Goal: Find specific page/section: Find specific page/section

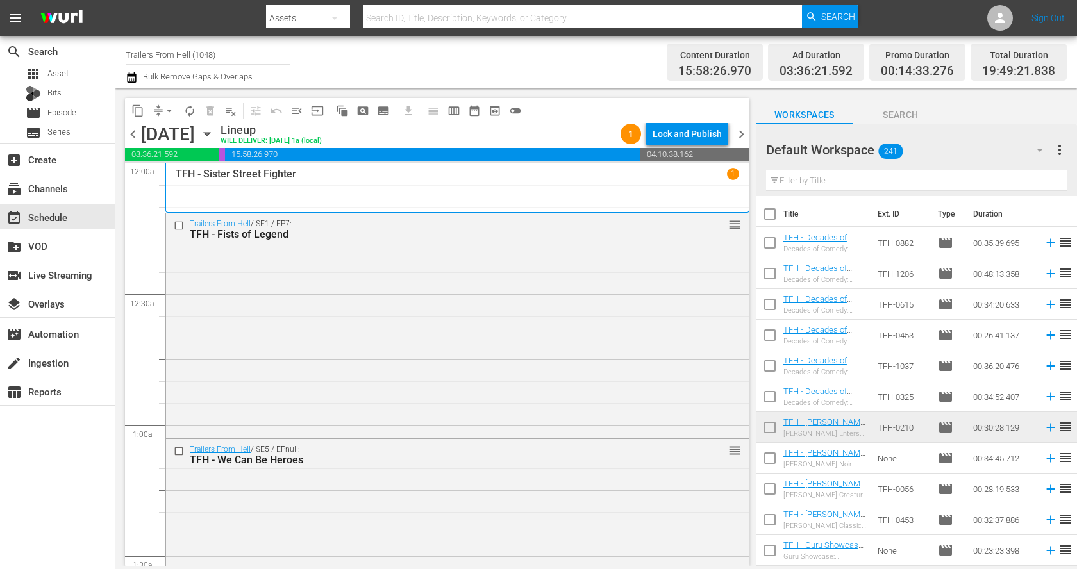
scroll to position [1260, 0]
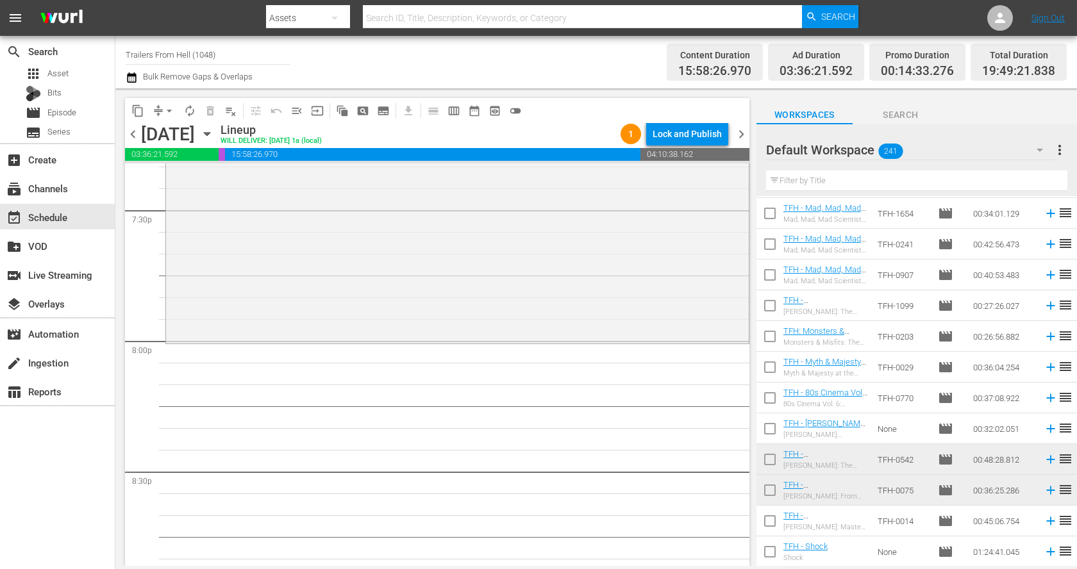
click at [841, 194] on div "Filter by Title" at bounding box center [916, 180] width 301 height 31
click at [844, 186] on input "text" at bounding box center [916, 181] width 301 height 21
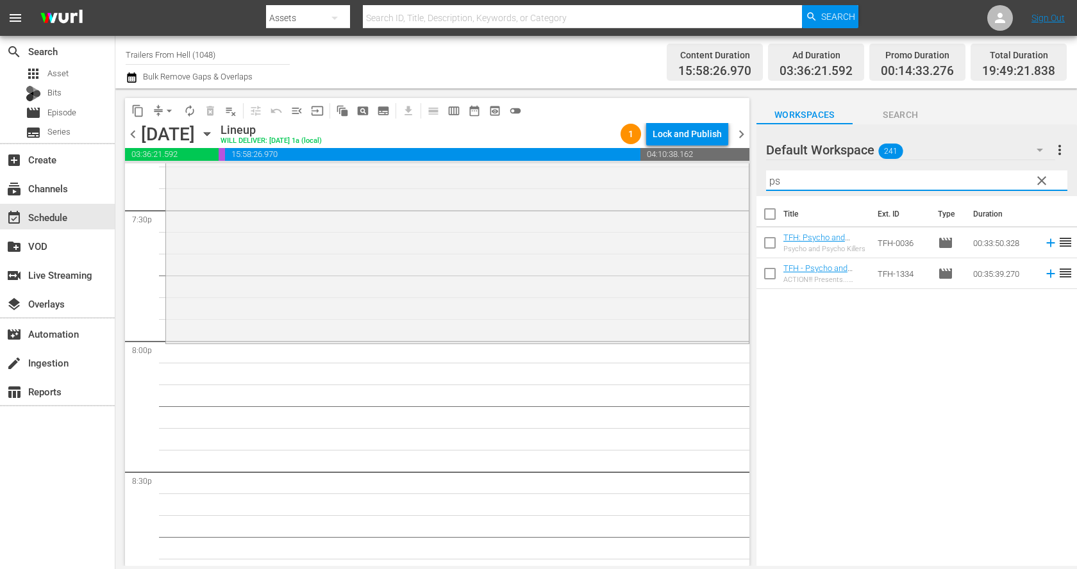
scroll to position [0, 0]
type input "psy"
click at [871, 319] on div "Title Ext. ID Type Duration TFH: Psycho and Psycho Killers Psycho and Psycho Ki…" at bounding box center [917, 382] width 321 height 372
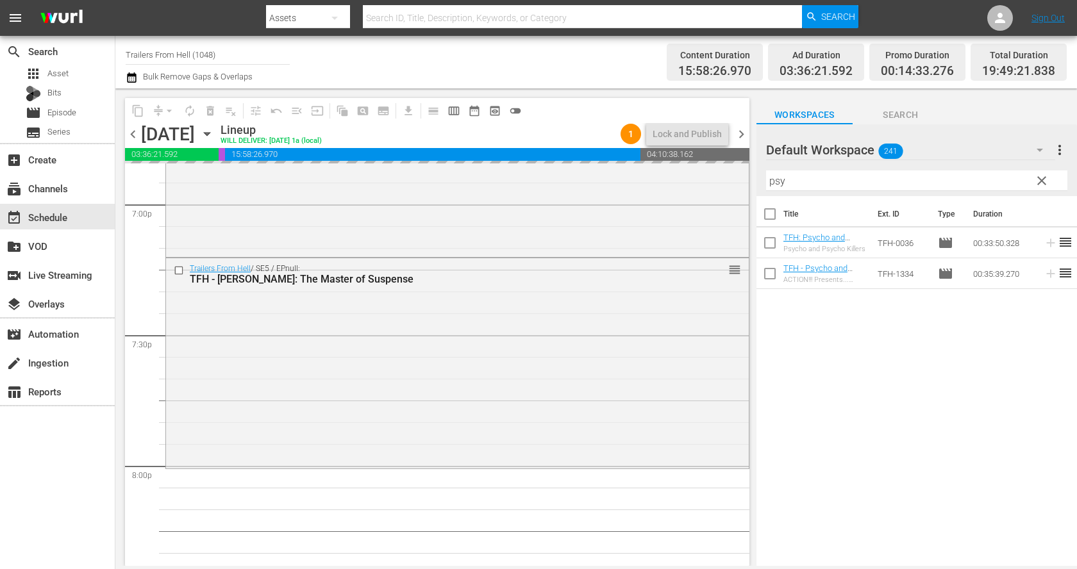
scroll to position [4916, 0]
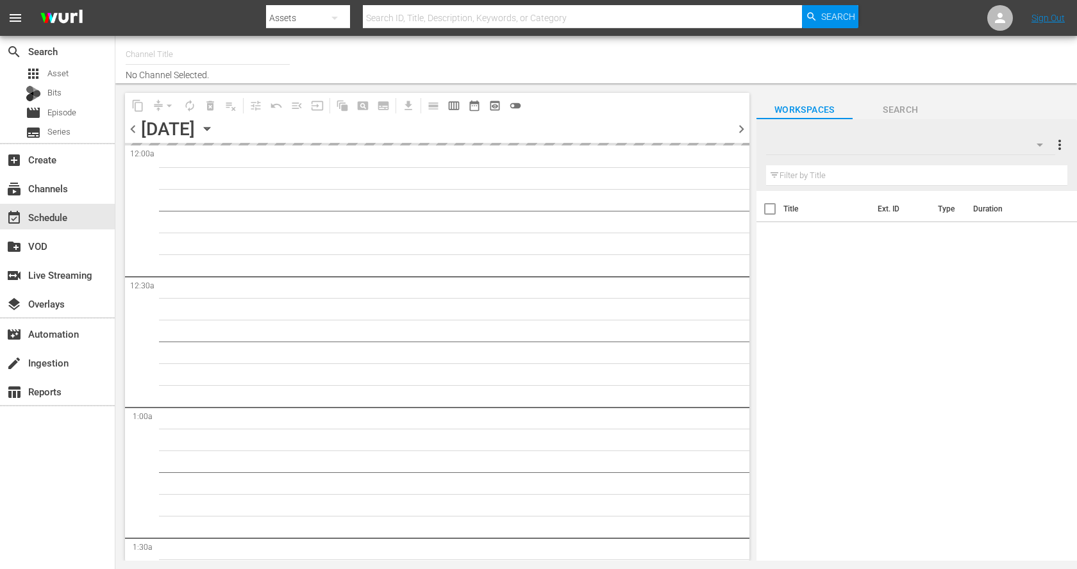
type input "Trailers From Hell (1048)"
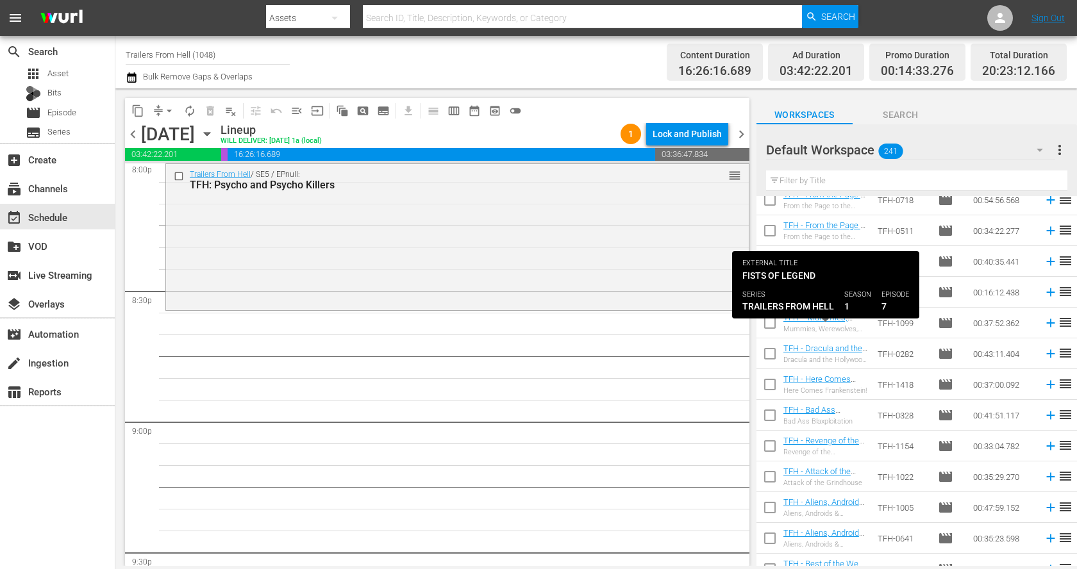
scroll to position [7075, 0]
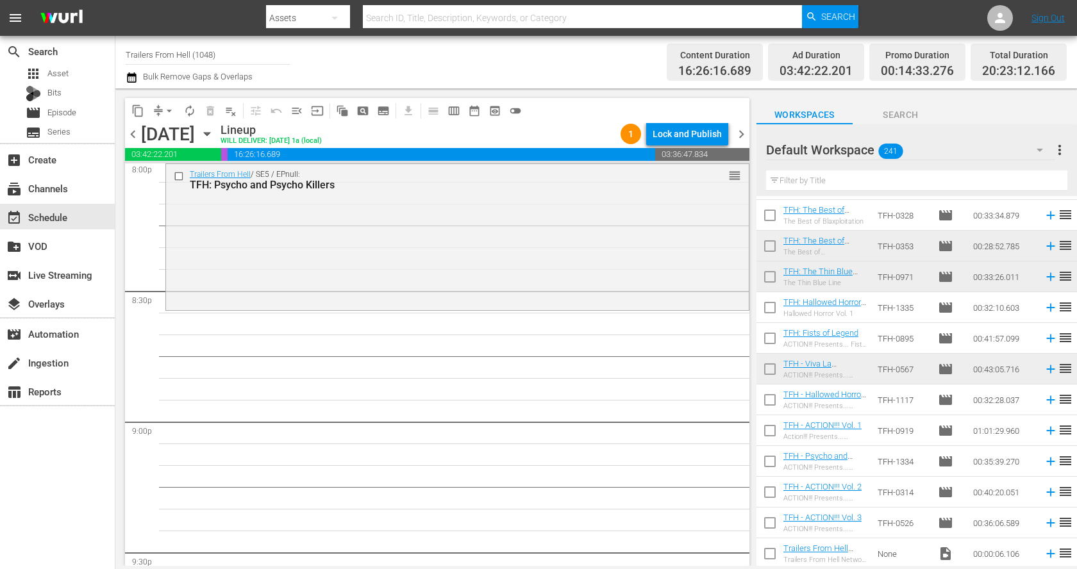
click at [855, 181] on input "text" at bounding box center [916, 181] width 301 height 21
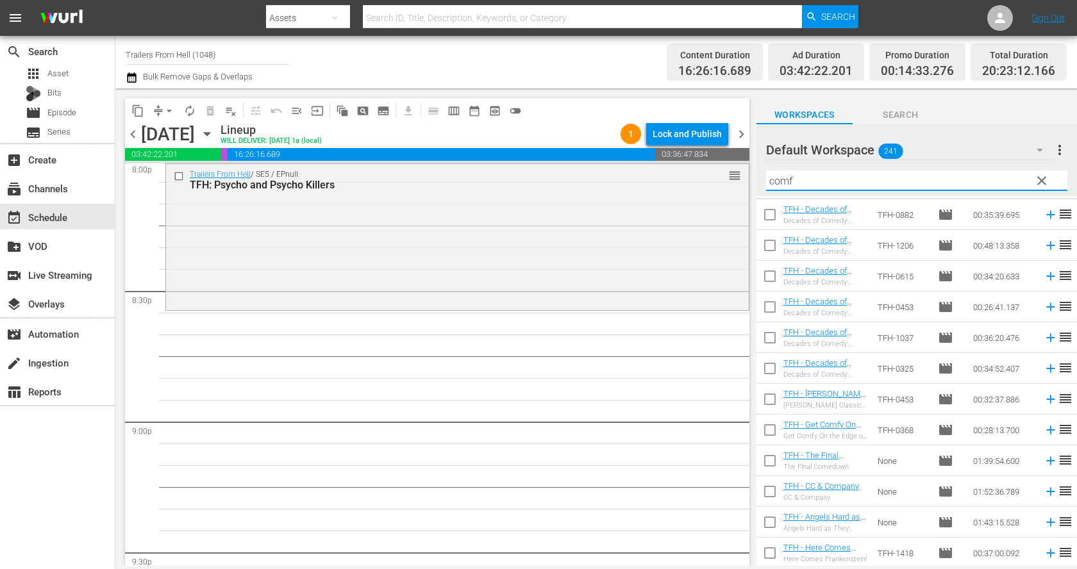
scroll to position [0, 0]
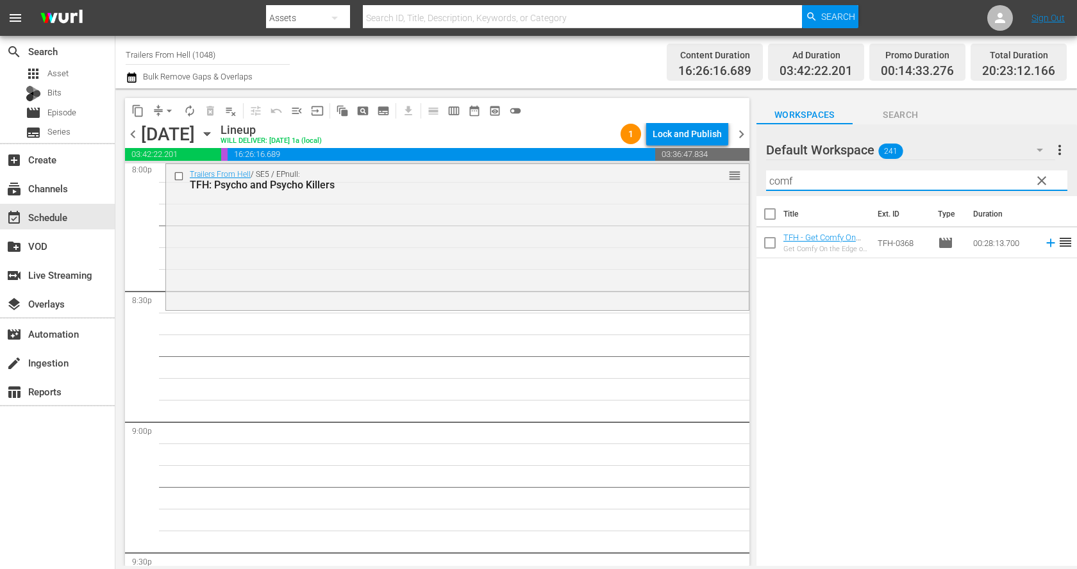
type input "comf"
